Goal: Task Accomplishment & Management: Complete application form

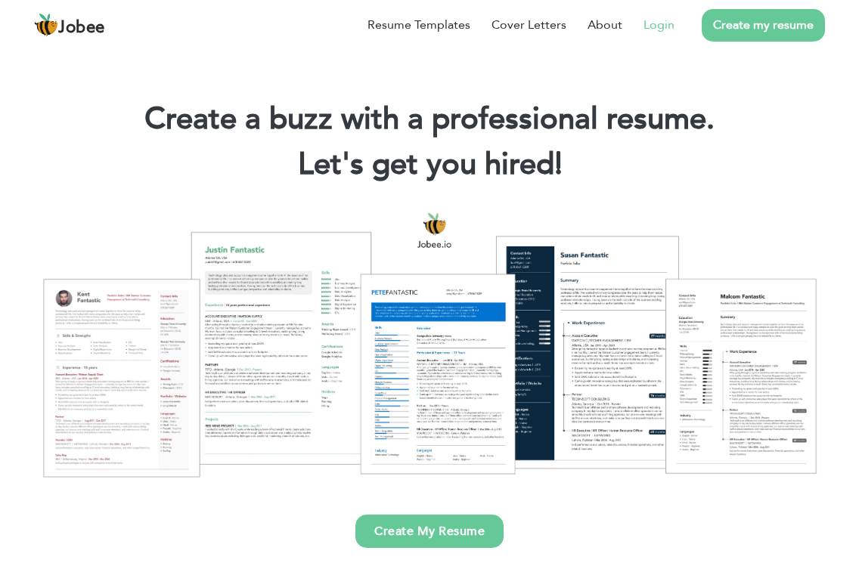
click at [647, 25] on link "Login" at bounding box center [658, 25] width 31 height 18
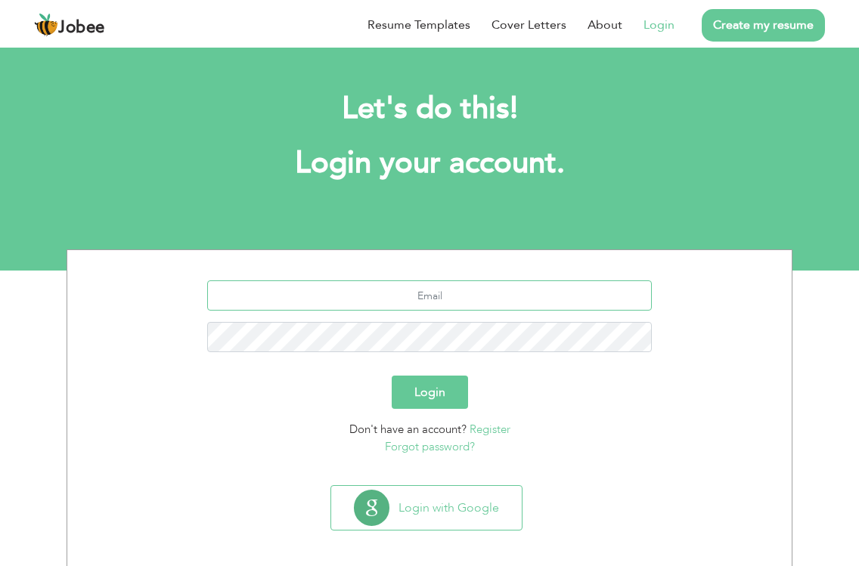
click at [358, 293] on input "text" at bounding box center [429, 295] width 445 height 30
type input "[EMAIL_ADDRESS][DOMAIN_NAME]"
click at [392, 376] on button "Login" at bounding box center [430, 392] width 76 height 33
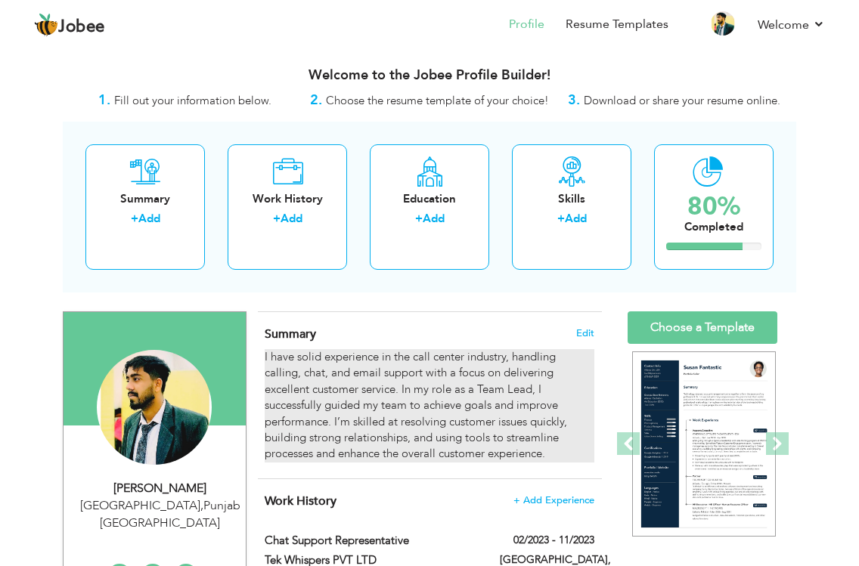
click at [392, 394] on div "I have solid experience in the call center industry, handling calling, chat, an…" at bounding box center [430, 405] width 330 height 113
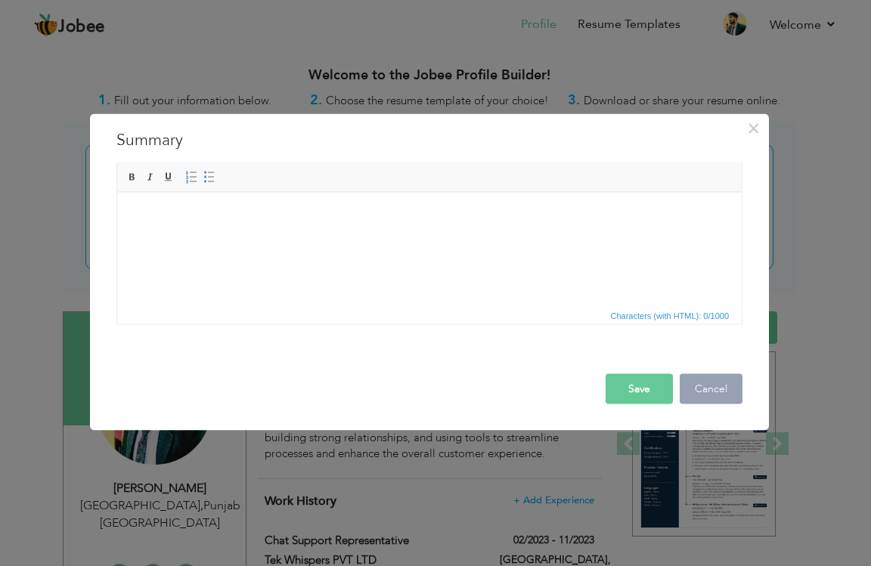
click at [708, 399] on button "Cancel" at bounding box center [711, 388] width 63 height 30
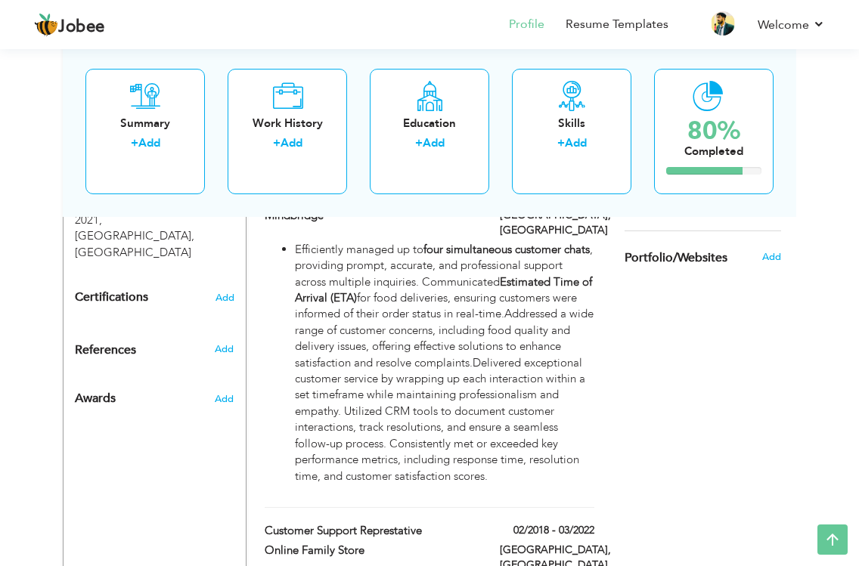
scroll to position [756, 0]
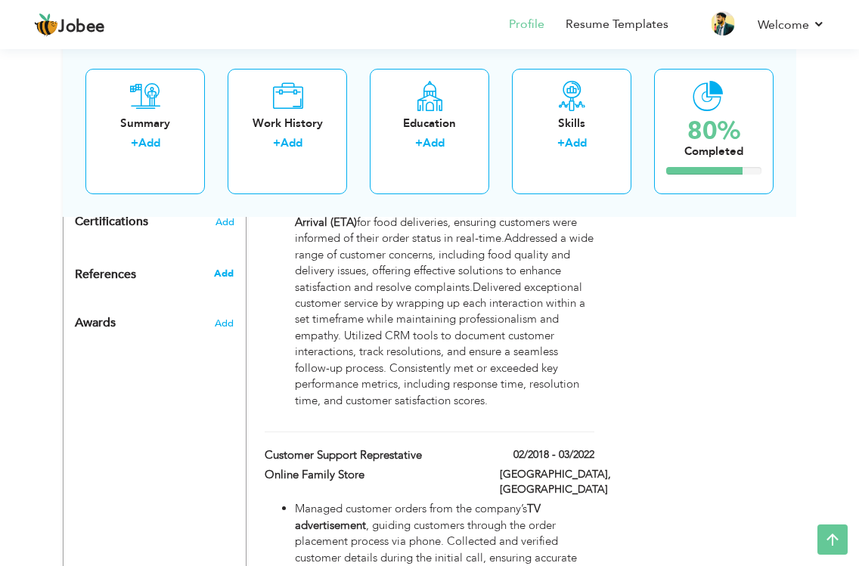
click at [221, 267] on span "Add" at bounding box center [224, 274] width 20 height 14
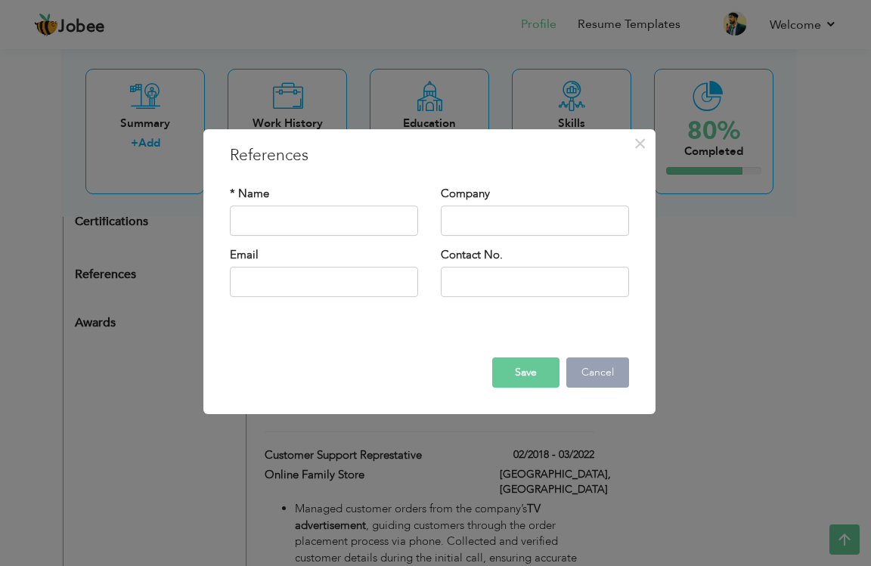
click at [585, 379] on button "Cancel" at bounding box center [597, 373] width 63 height 30
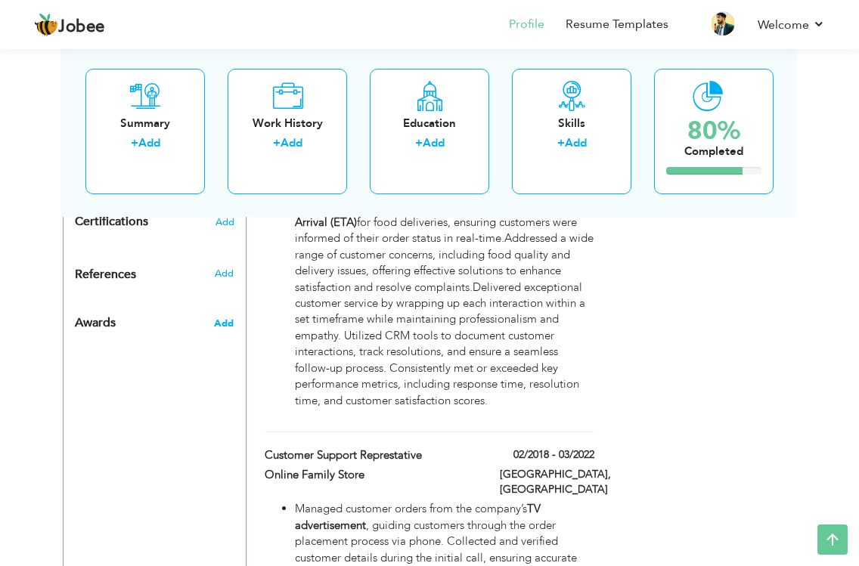
click at [218, 317] on span "Add" at bounding box center [224, 324] width 20 height 14
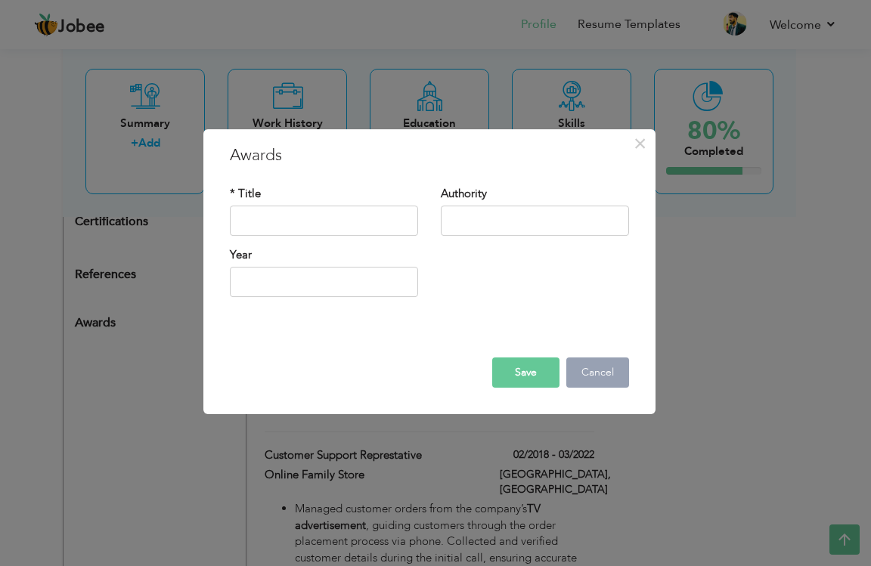
click at [615, 370] on button "Cancel" at bounding box center [597, 373] width 63 height 30
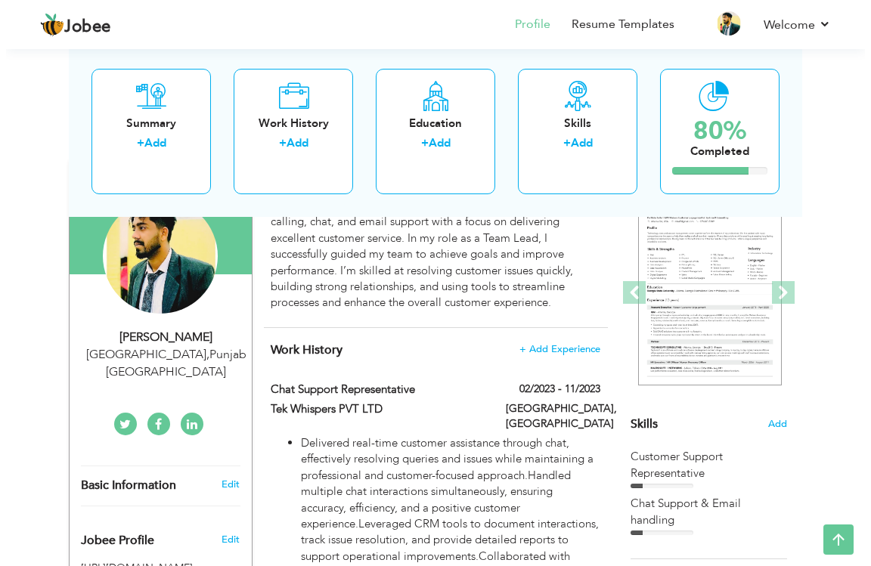
scroll to position [0, 0]
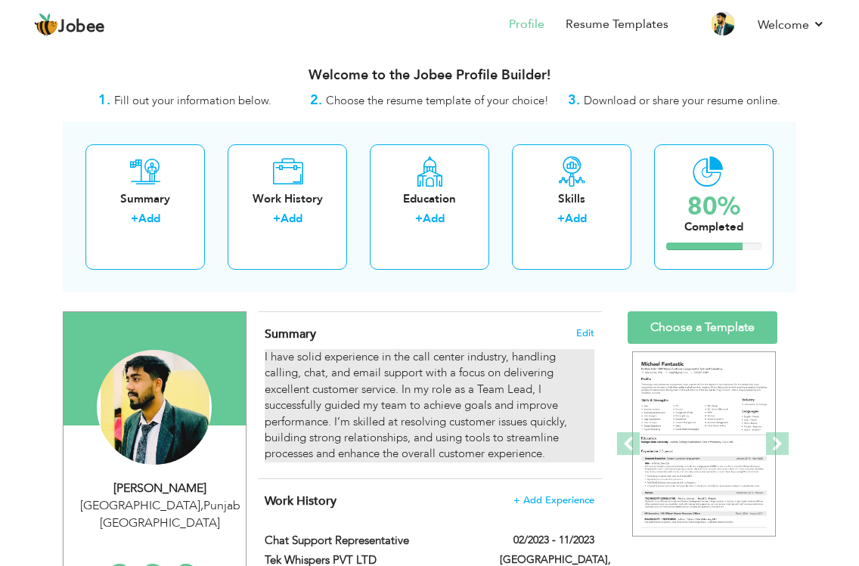
click at [350, 376] on div "I have solid experience in the call center industry, handling calling, chat, an…" at bounding box center [430, 405] width 330 height 113
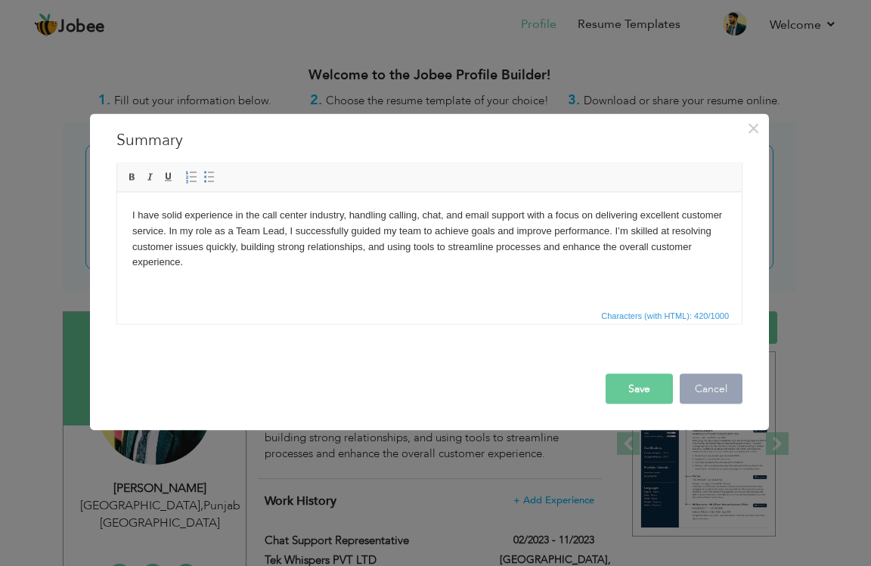
click at [724, 391] on button "Cancel" at bounding box center [711, 388] width 63 height 30
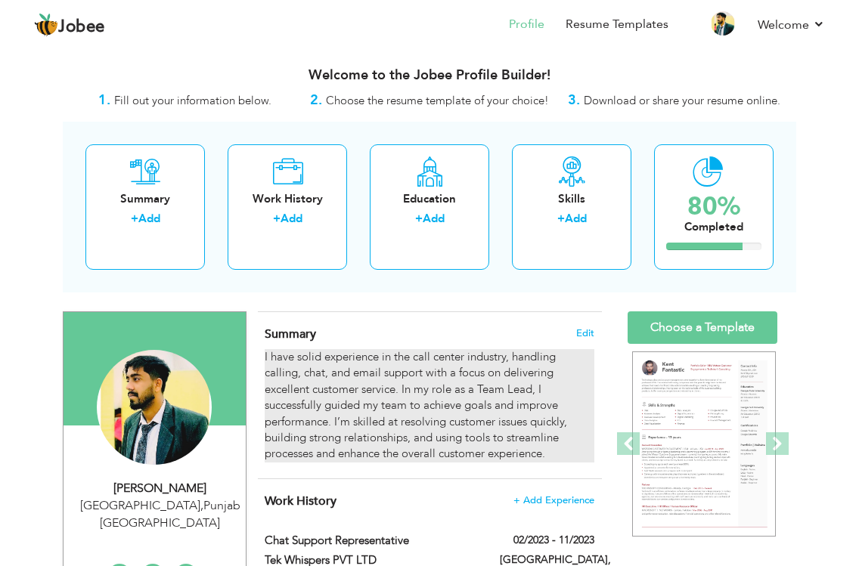
click at [351, 416] on div "I have solid experience in the call center industry, handling calling, chat, an…" at bounding box center [430, 405] width 330 height 113
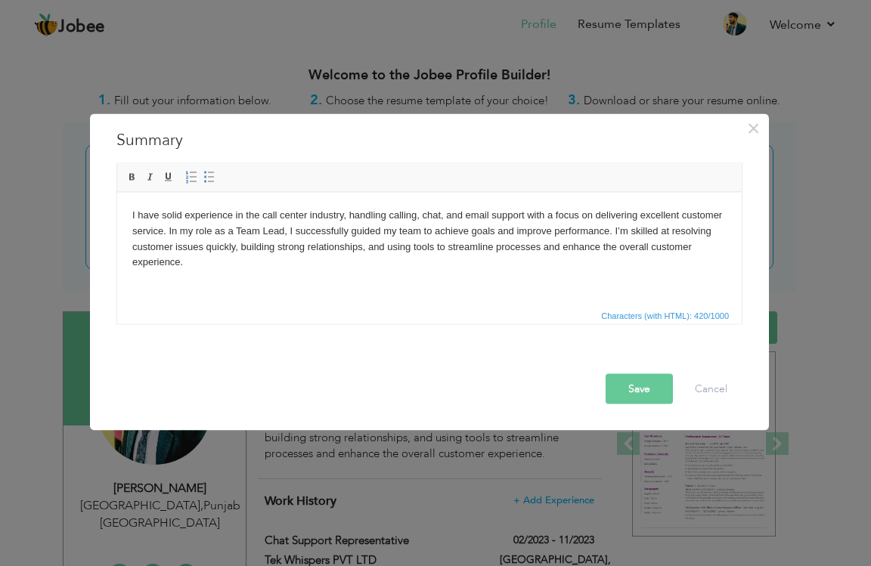
click at [143, 212] on body "I have solid experience in the call center industry, handling calling, chat, an…" at bounding box center [429, 238] width 594 height 63
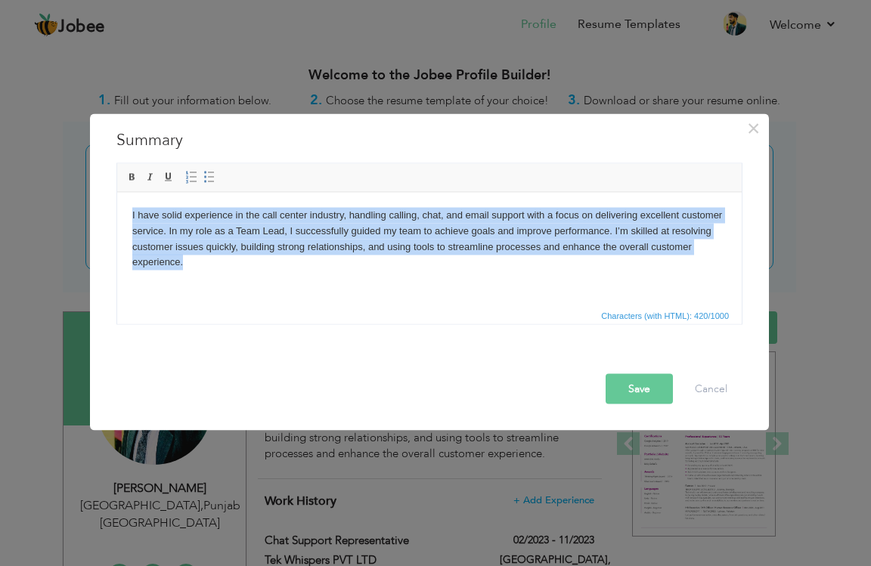
drag, startPoint x: 206, startPoint y: 259, endPoint x: 226, endPoint y: 395, distance: 137.6
click at [117, 203] on html "I have solid experience in the call center industry, handling calling, chat, an…" at bounding box center [429, 238] width 624 height 93
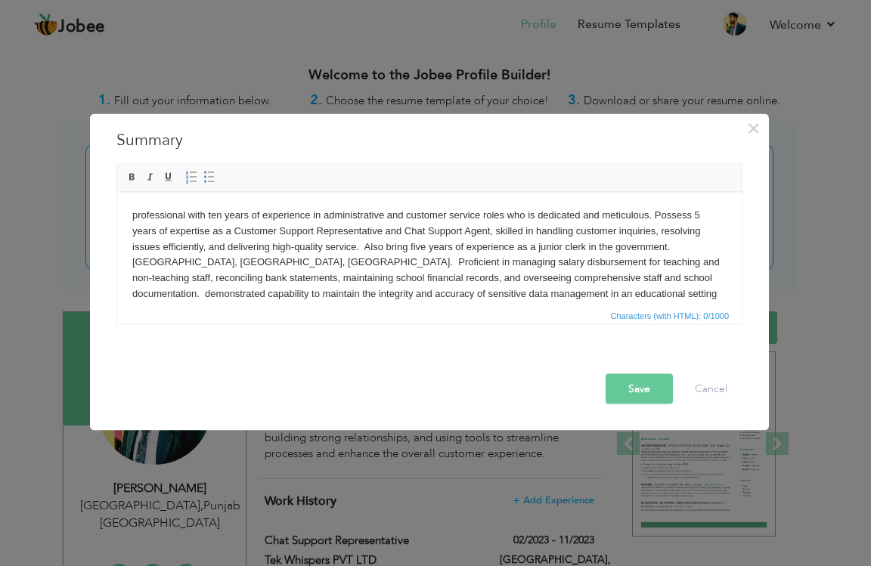
scroll to position [8, 0]
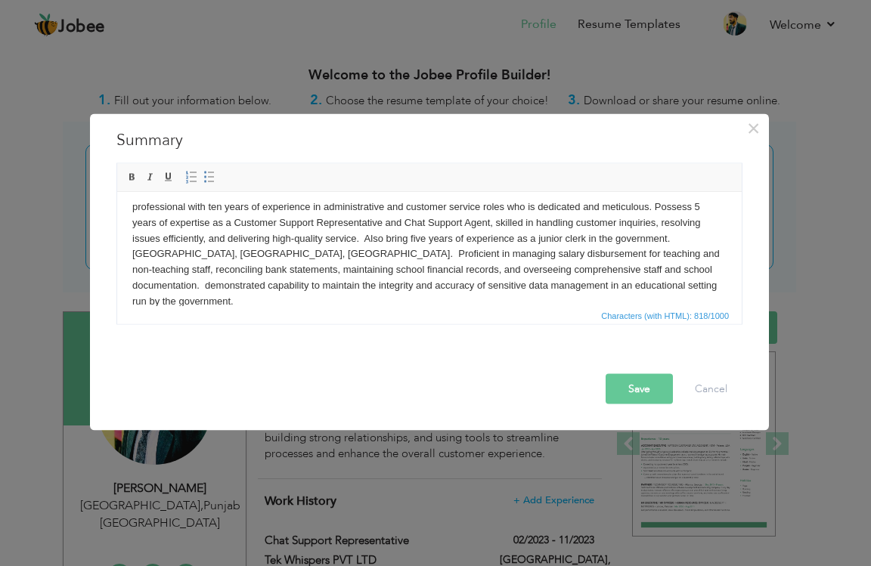
click at [138, 208] on body "professional with ten years of experience in administrative and customer servic…" at bounding box center [429, 254] width 594 height 110
click at [636, 391] on button "Save" at bounding box center [638, 388] width 67 height 30
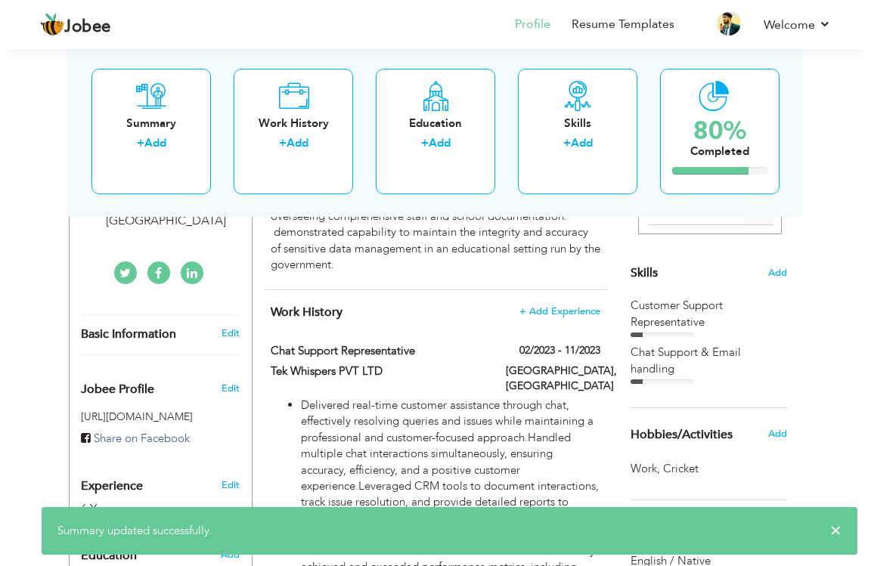
scroll to position [227, 0]
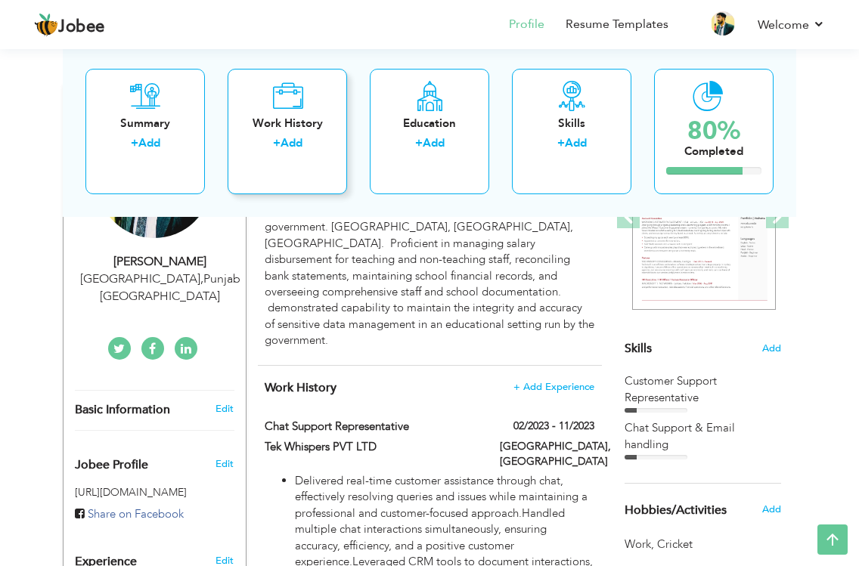
click at [296, 159] on div "Work History + Add" at bounding box center [287, 130] width 119 height 125
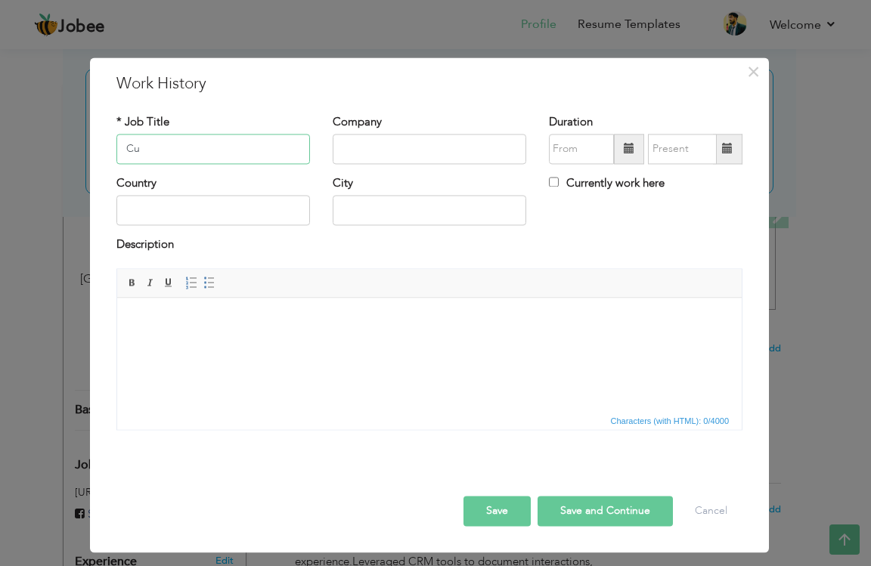
type input "C"
type input "X"
type input "Cashier"
type input "Super Space"
click at [624, 150] on span at bounding box center [629, 149] width 11 height 11
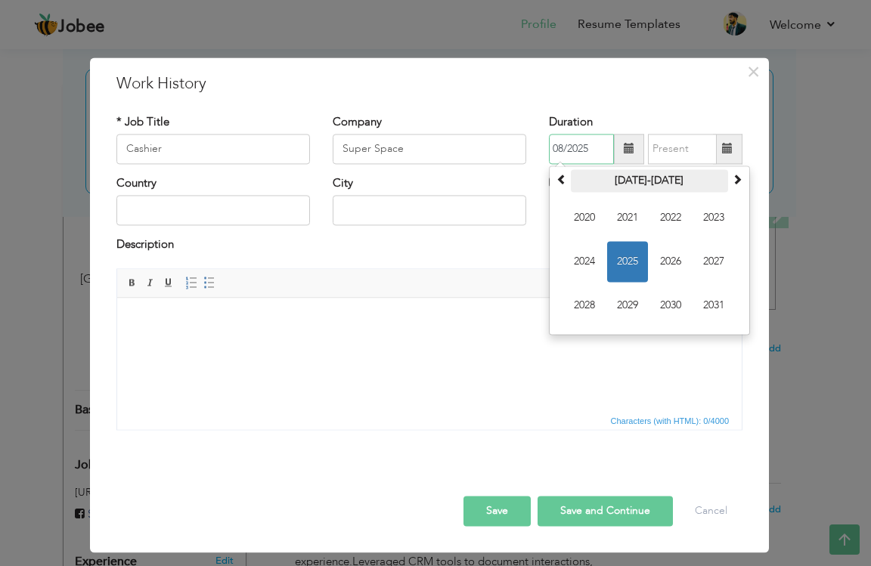
click at [644, 184] on th "[DATE]-[DATE]" at bounding box center [649, 180] width 157 height 23
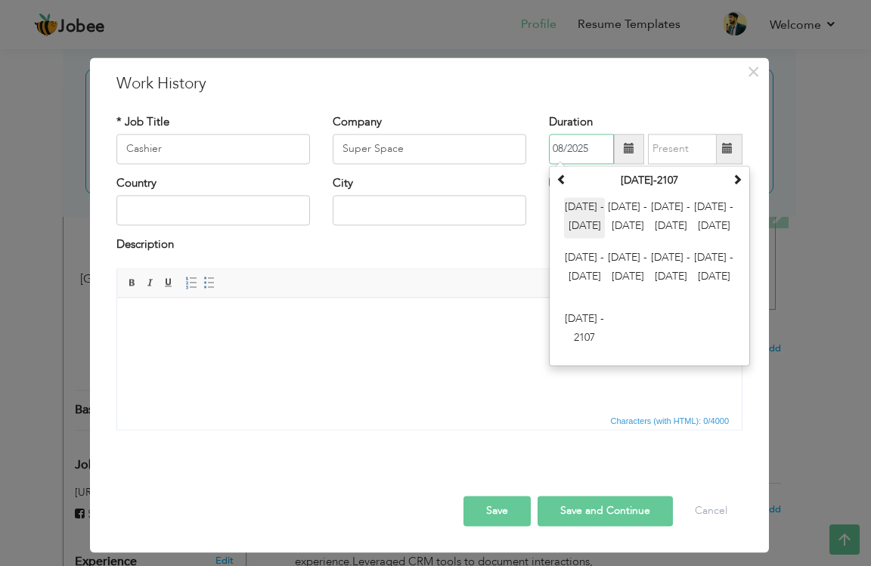
click at [580, 203] on span "[DATE] - [DATE]" at bounding box center [584, 217] width 41 height 41
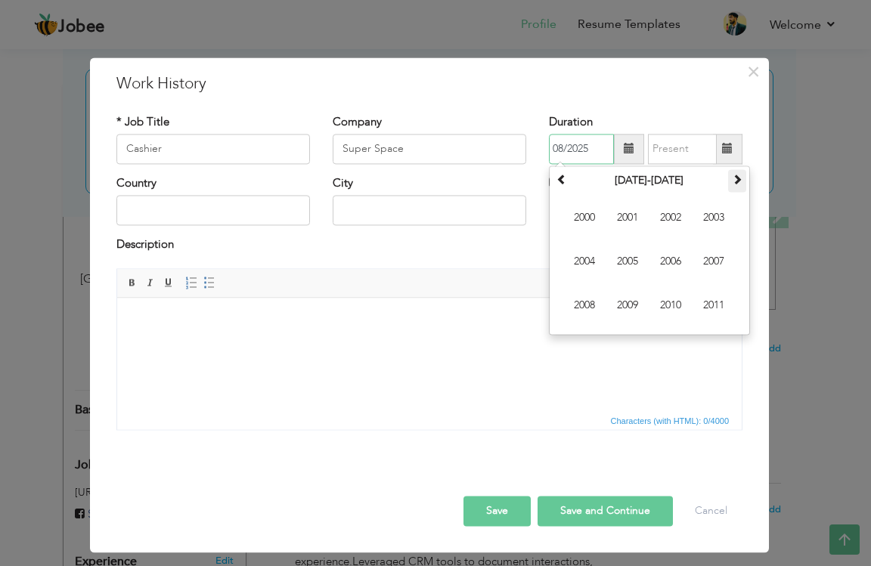
click at [734, 188] on th at bounding box center [737, 180] width 18 height 23
click at [614, 255] on span "2015" at bounding box center [627, 261] width 41 height 41
click at [601, 290] on span "Sep" at bounding box center [584, 305] width 41 height 41
type input "09/2015"
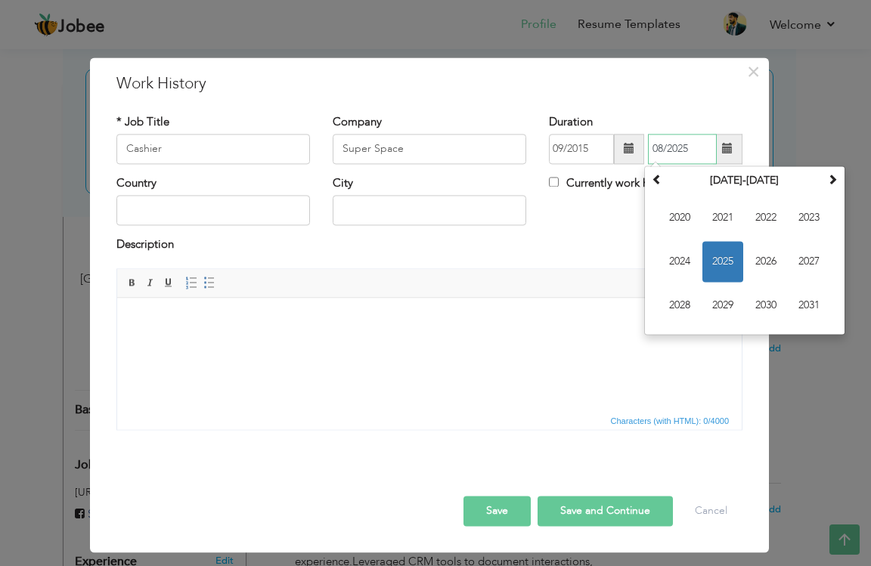
click at [676, 140] on input "08/2025" at bounding box center [682, 149] width 69 height 30
click at [653, 187] on th at bounding box center [657, 180] width 18 height 23
click at [736, 254] on span "2015" at bounding box center [722, 261] width 41 height 41
click at [778, 294] on span "Nov" at bounding box center [765, 305] width 41 height 41
type input "11/2015"
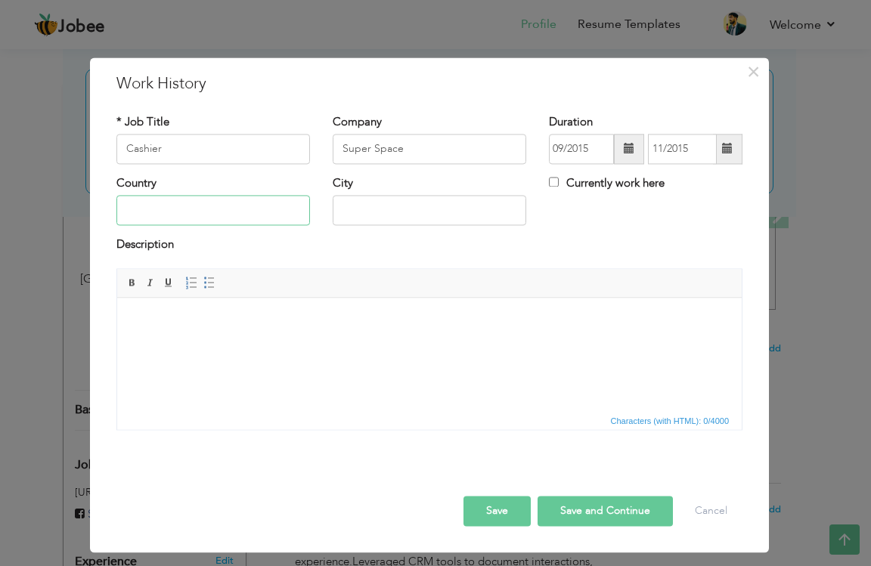
click at [214, 205] on input "text" at bounding box center [213, 211] width 194 height 30
type input "[GEOGRAPHIC_DATA]"
click at [304, 301] on html at bounding box center [429, 321] width 624 height 46
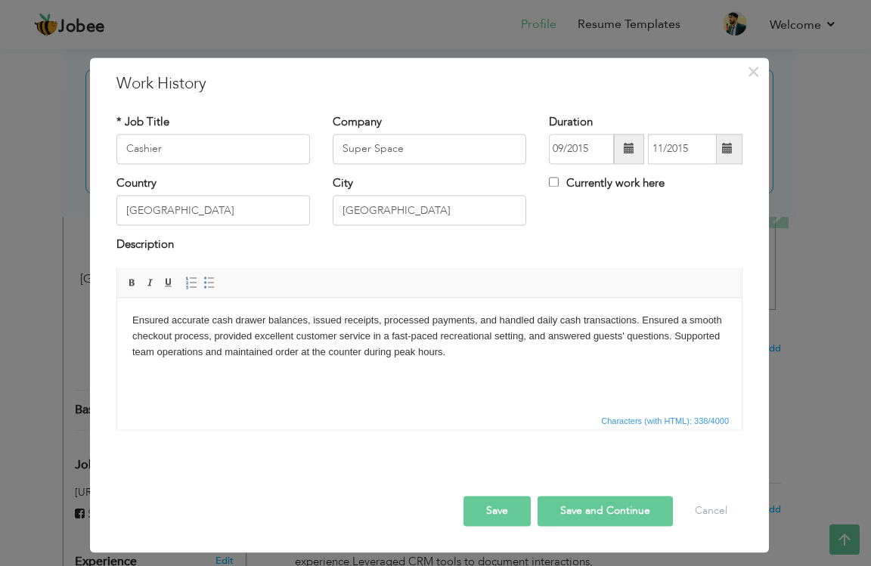
click at [587, 512] on button "Save and Continue" at bounding box center [604, 511] width 135 height 30
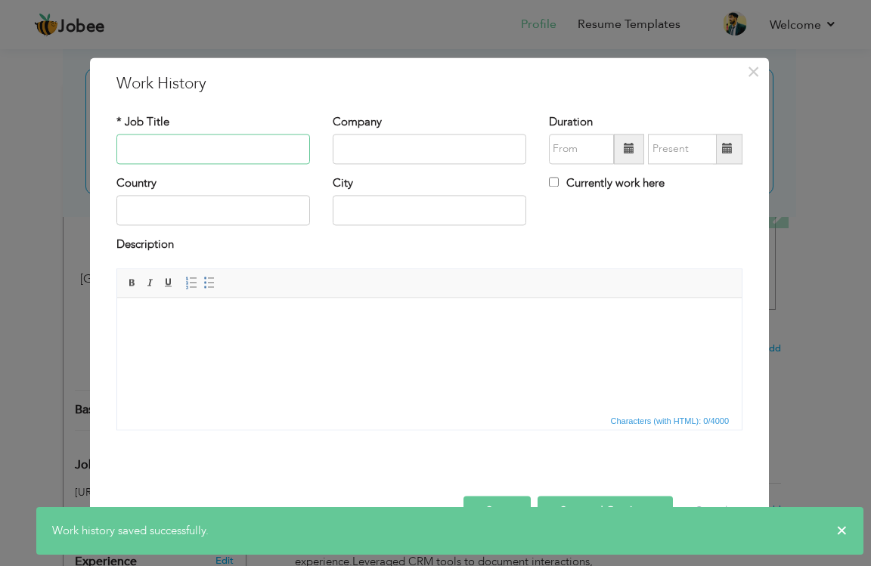
click at [186, 154] on input "text" at bounding box center [213, 149] width 194 height 30
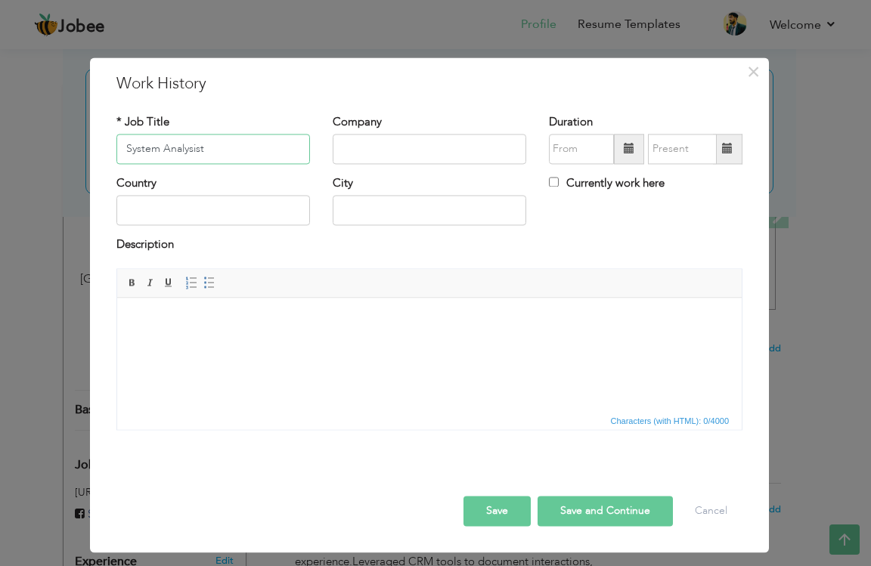
click at [189, 150] on input "System Analysist" at bounding box center [213, 149] width 194 height 30
type input "System Analysis"
click at [353, 141] on input "text" at bounding box center [430, 149] width 194 height 30
type input "Zavia Tech"
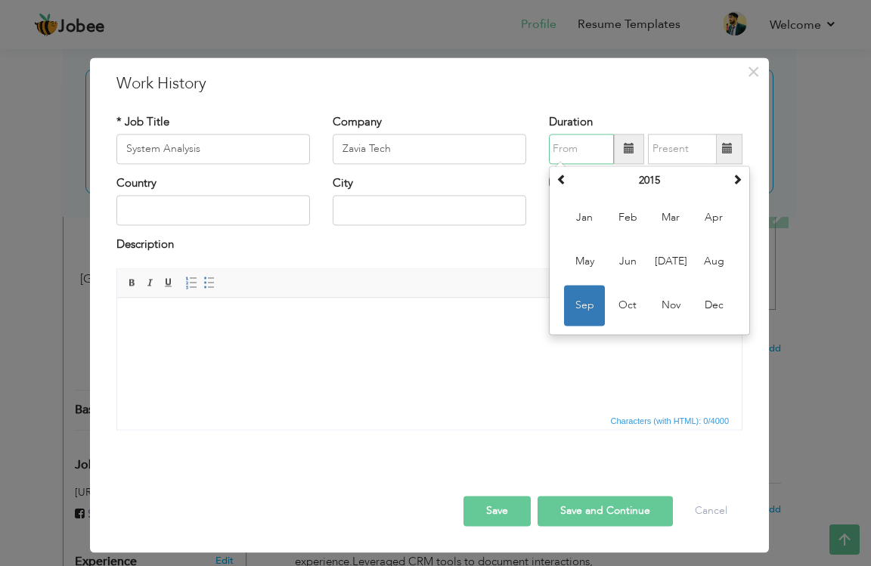
click at [562, 142] on input "text" at bounding box center [581, 149] width 65 height 30
click at [718, 305] on span "Dec" at bounding box center [713, 305] width 41 height 41
type input "12/2015"
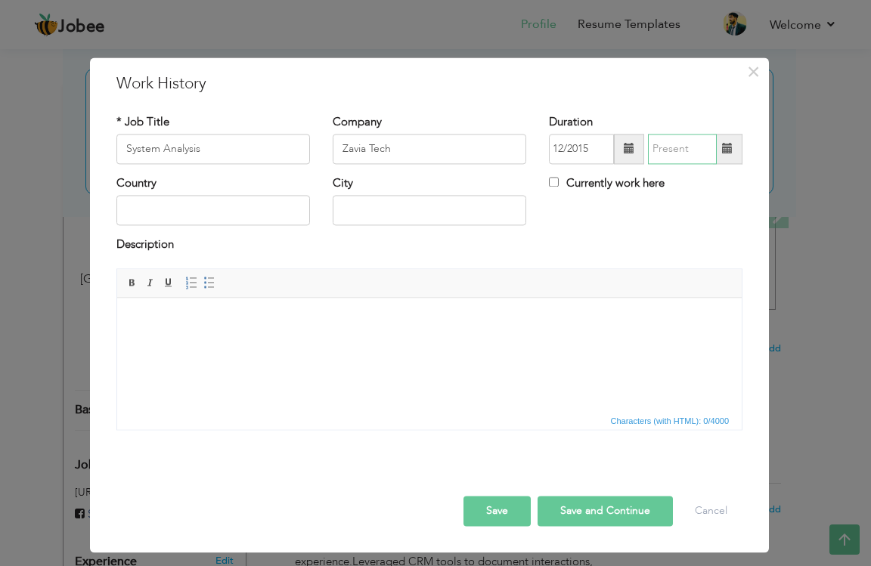
click at [696, 147] on input "text" at bounding box center [682, 149] width 69 height 30
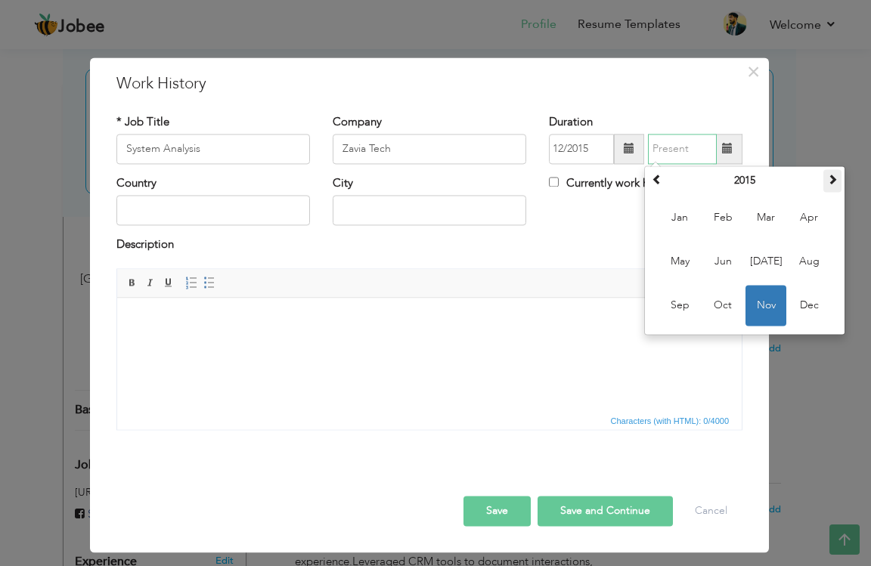
click at [837, 185] on th at bounding box center [832, 180] width 18 height 23
click at [834, 183] on span at bounding box center [832, 179] width 11 height 11
click at [722, 213] on span "Feb" at bounding box center [722, 217] width 41 height 41
type input "02/2017"
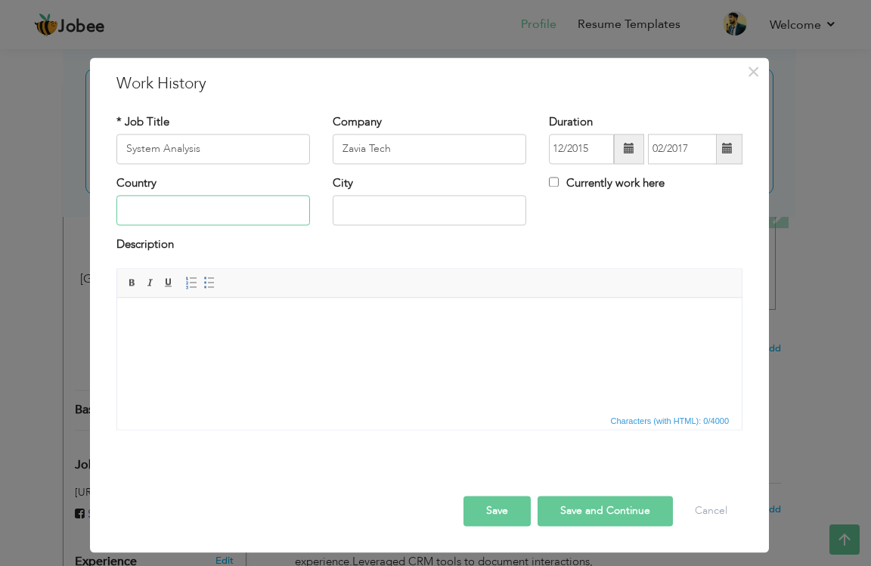
click at [234, 204] on input "text" at bounding box center [213, 211] width 194 height 30
type input "[GEOGRAPHIC_DATA]"
click at [364, 212] on input "[GEOGRAPHIC_DATA]" at bounding box center [430, 211] width 194 height 30
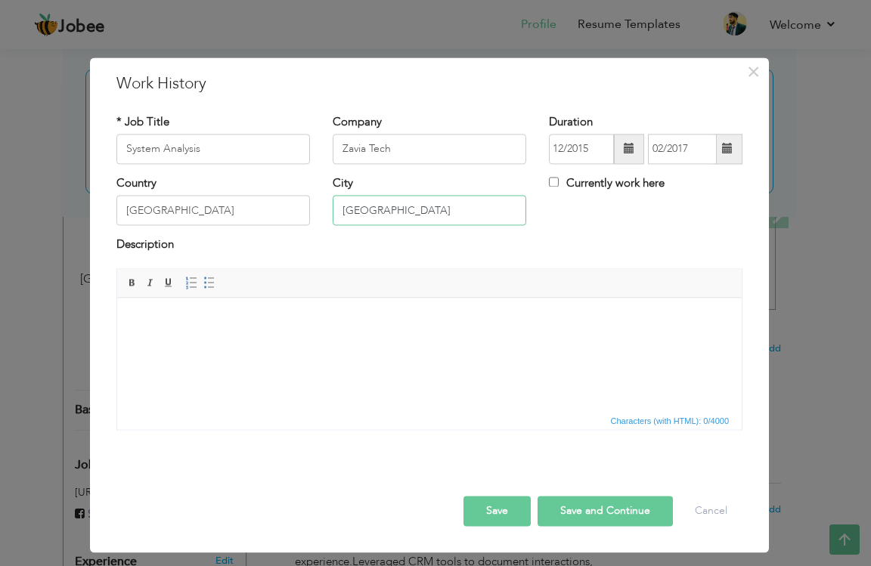
type input "[GEOGRAPHIC_DATA]"
click at [218, 206] on input "[GEOGRAPHIC_DATA]" at bounding box center [213, 211] width 194 height 30
type input "[GEOGRAPHIC_DATA]"
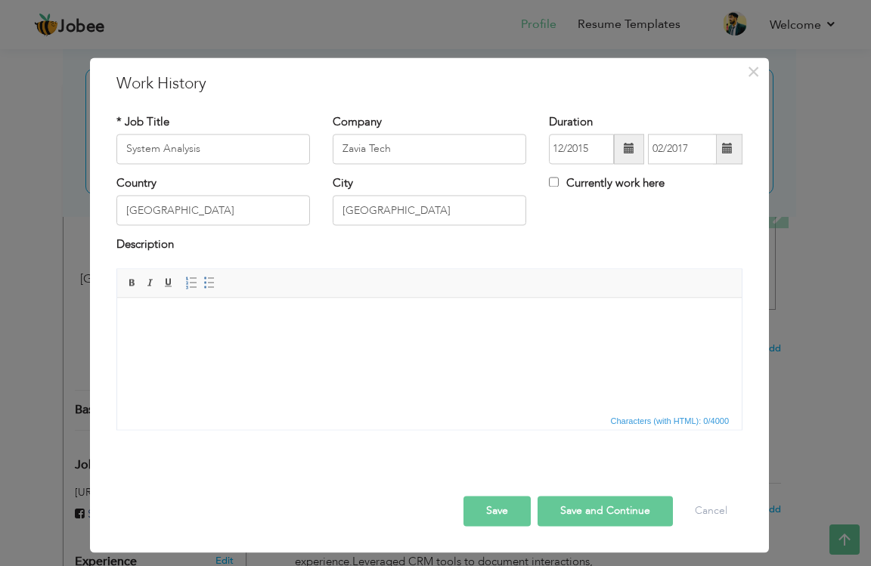
click at [215, 344] on html at bounding box center [429, 321] width 624 height 46
click at [262, 344] on html at bounding box center [429, 321] width 624 height 46
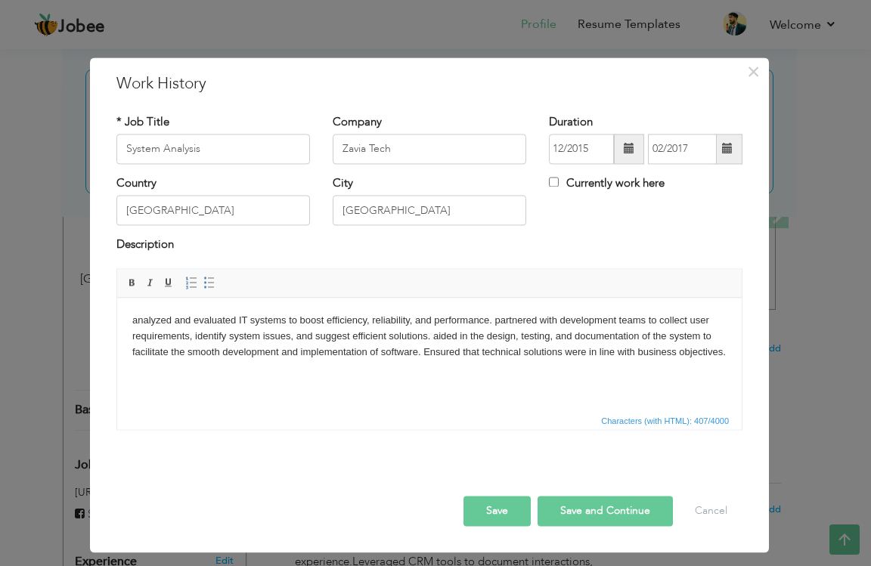
click at [135, 319] on body "analyzed and evaluated IT systems to boost efficiency, reliability, and perform…" at bounding box center [429, 336] width 594 height 47
click at [565, 503] on button "Save and Continue" at bounding box center [604, 511] width 135 height 30
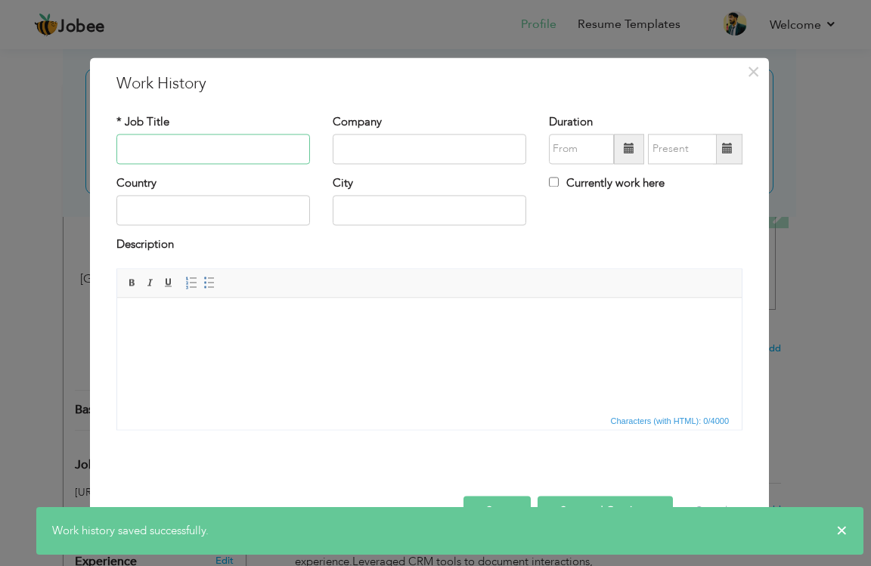
click at [214, 143] on input "text" at bounding box center [213, 149] width 194 height 30
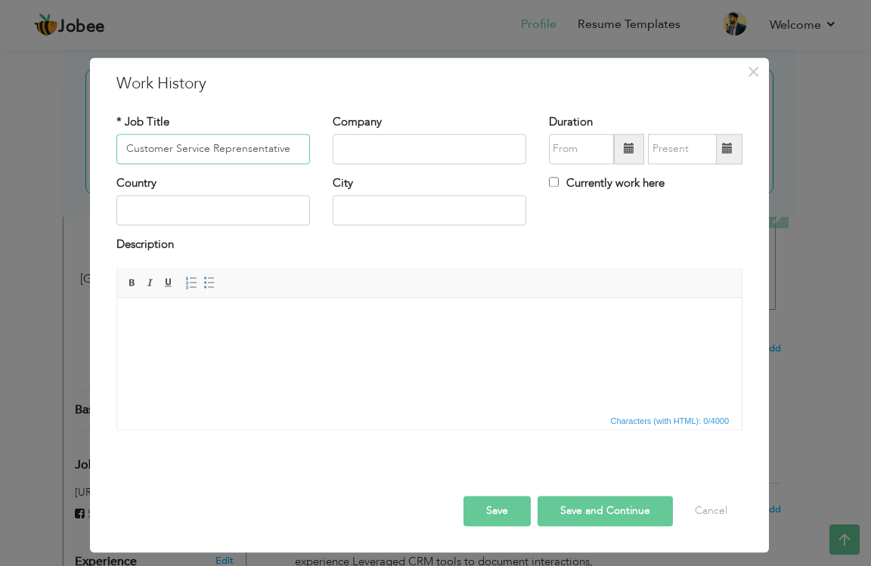
click at [227, 150] on input "Customer Service Reprensentative" at bounding box center [213, 149] width 194 height 30
type input "Customer Service Representative"
click at [373, 154] on input "text" at bounding box center [430, 149] width 194 height 30
type input "Online Family Store"
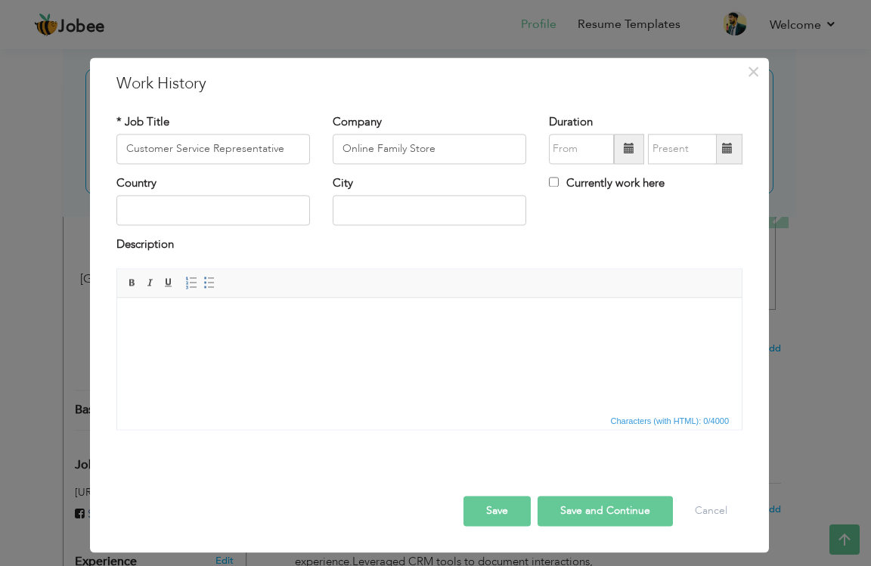
click at [615, 152] on span at bounding box center [629, 149] width 30 height 30
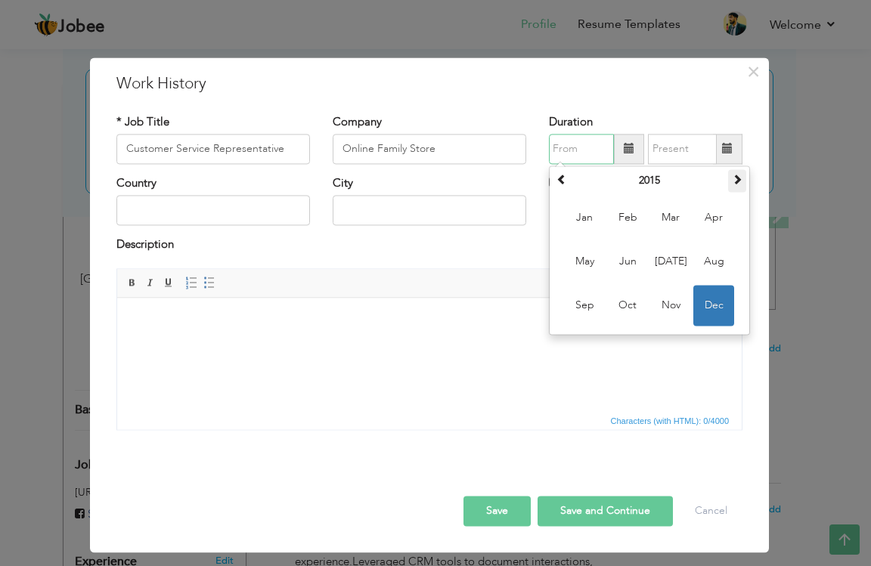
click at [733, 184] on span at bounding box center [737, 179] width 11 height 11
click at [704, 229] on span "Apr" at bounding box center [713, 217] width 41 height 41
type input "04/2017"
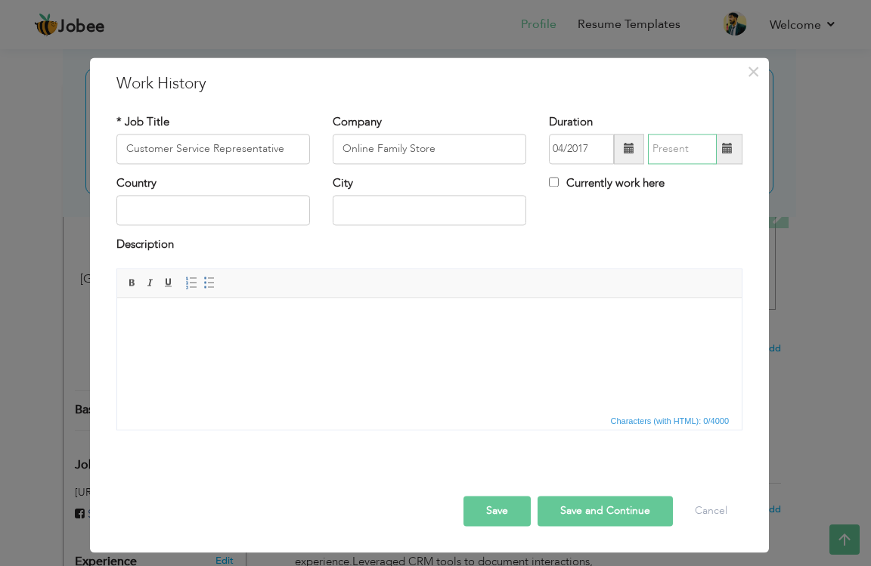
click at [672, 159] on input "text" at bounding box center [682, 149] width 69 height 30
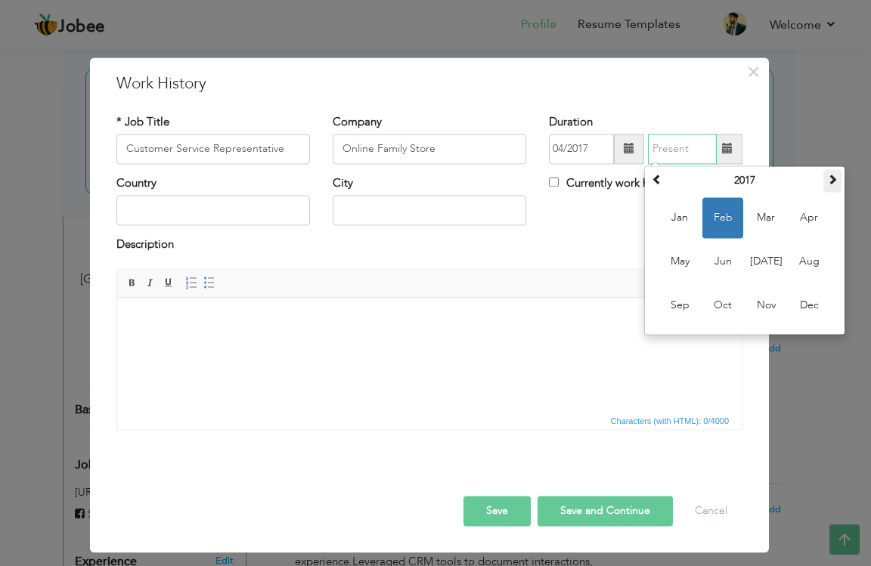
click at [831, 186] on th at bounding box center [832, 180] width 18 height 23
click at [709, 304] on span "Oct" at bounding box center [722, 305] width 41 height 41
type input "10/2020"
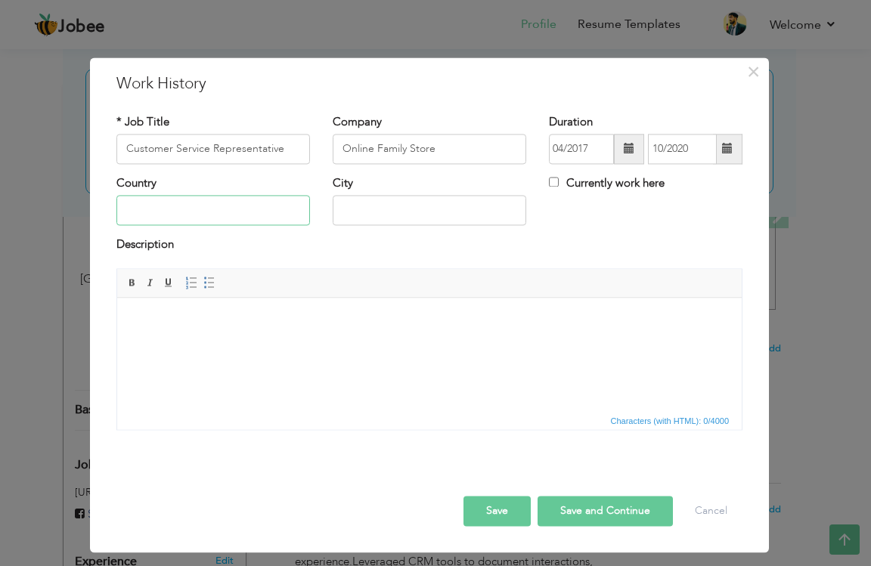
click at [255, 212] on input "text" at bounding box center [213, 211] width 194 height 30
type input "Pkaistan"
type input "l"
type input "[GEOGRAPHIC_DATA]"
click at [181, 344] on html at bounding box center [429, 321] width 624 height 46
